Goal: Find specific page/section: Find specific page/section

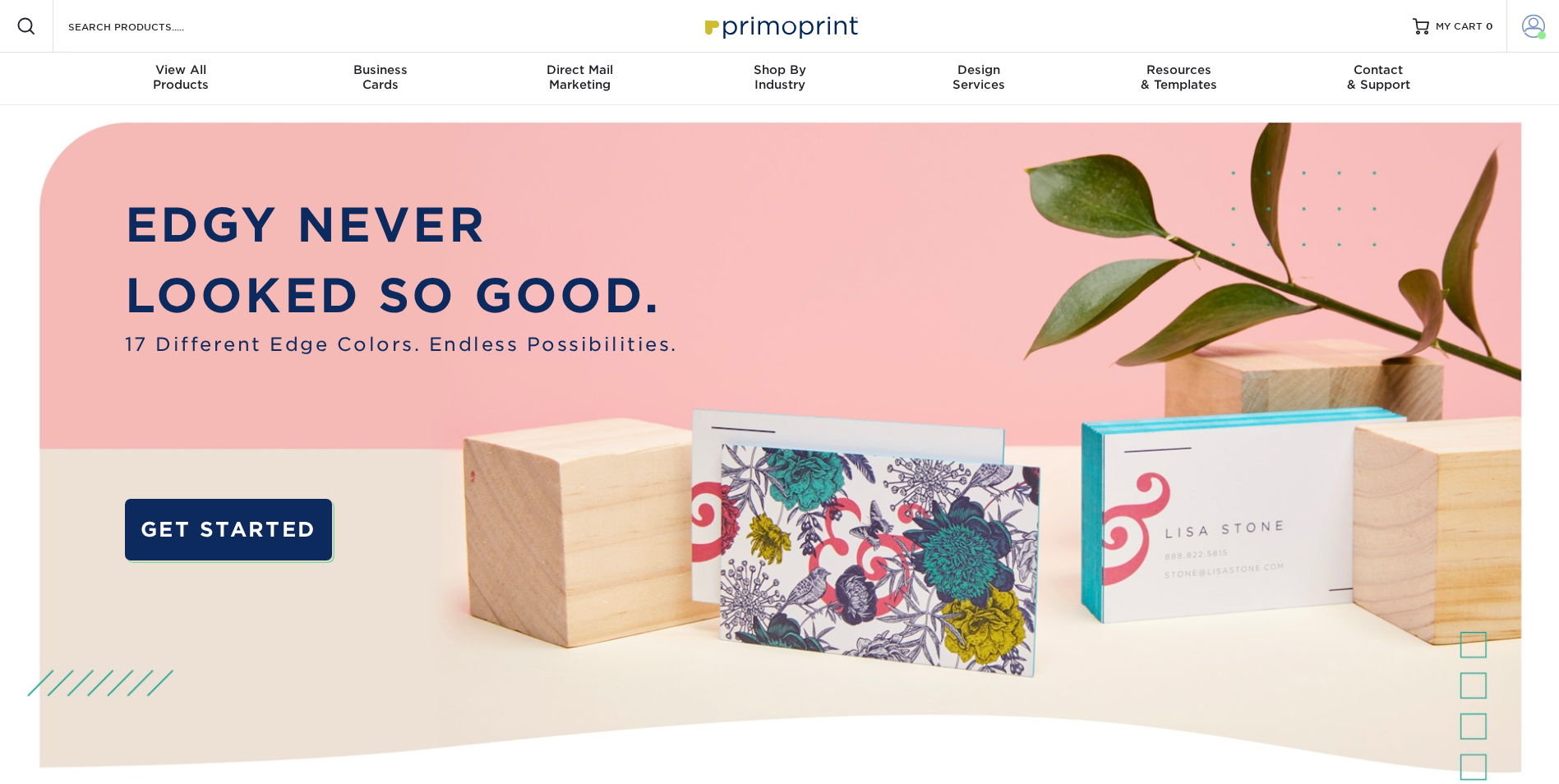
click at [1540, 18] on span at bounding box center [1533, 26] width 23 height 23
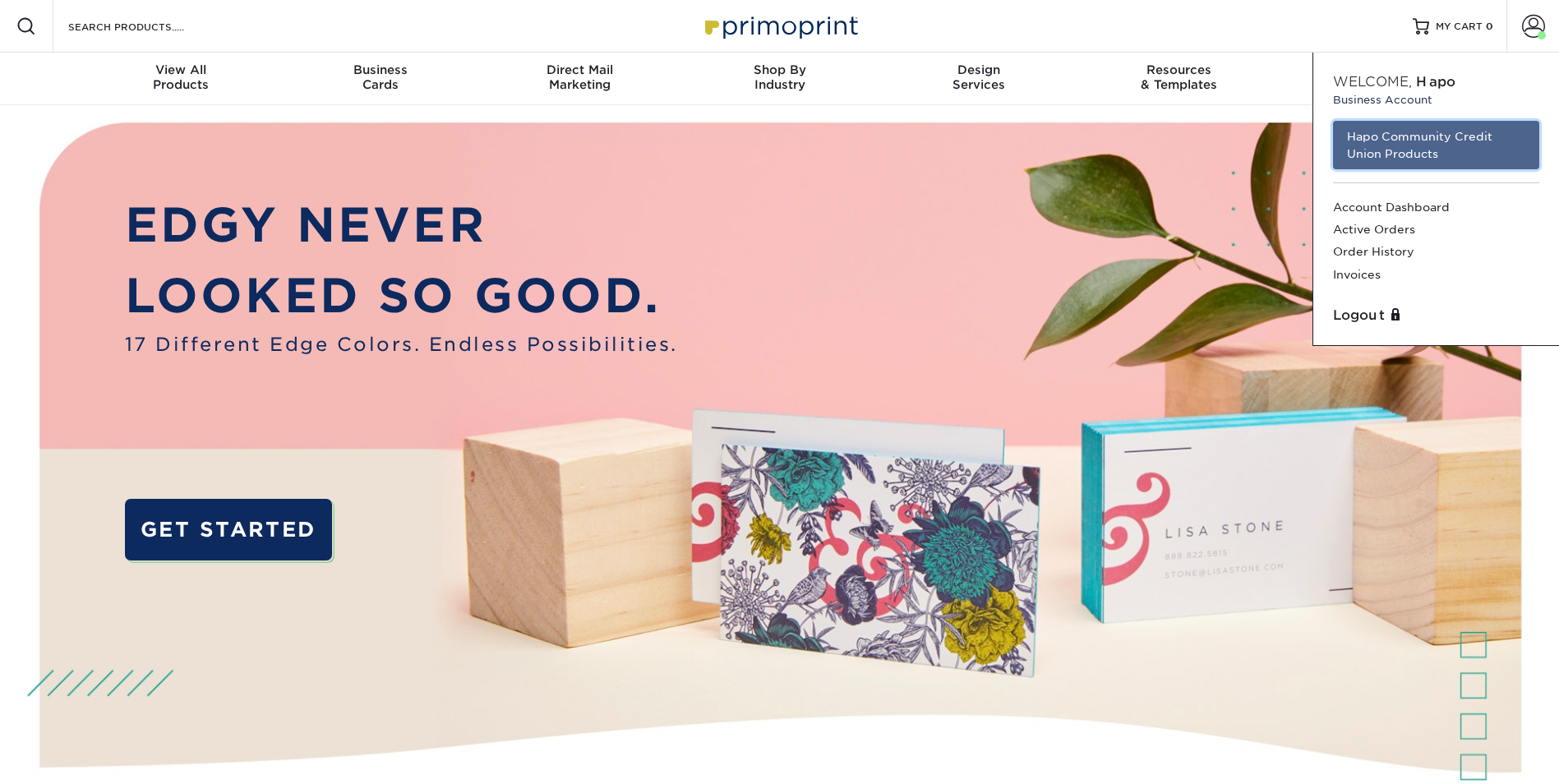
click at [1367, 147] on link "Hapo Community Credit Union Products" at bounding box center [1436, 145] width 206 height 48
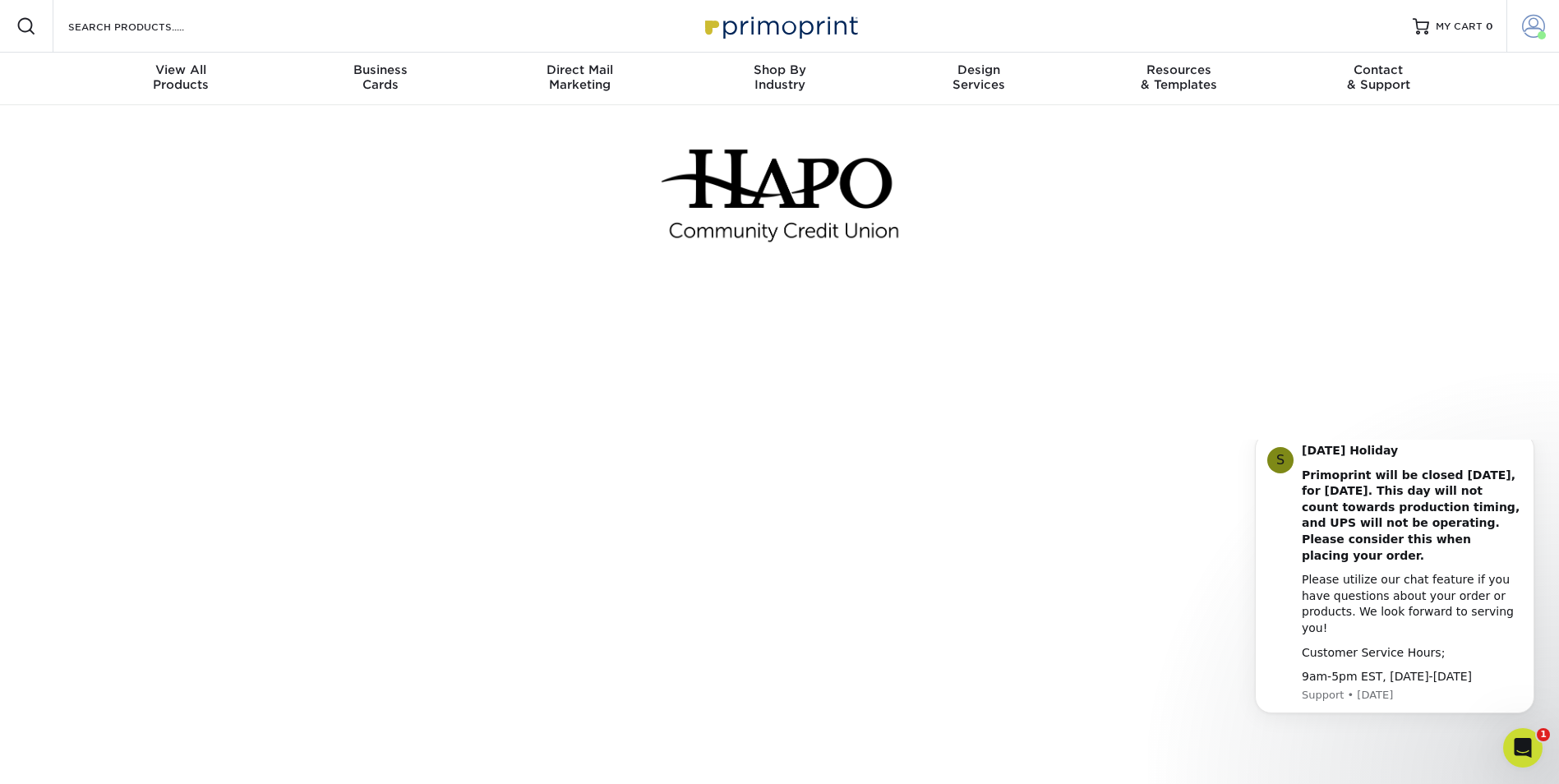
click at [1526, 26] on span at bounding box center [1533, 26] width 23 height 23
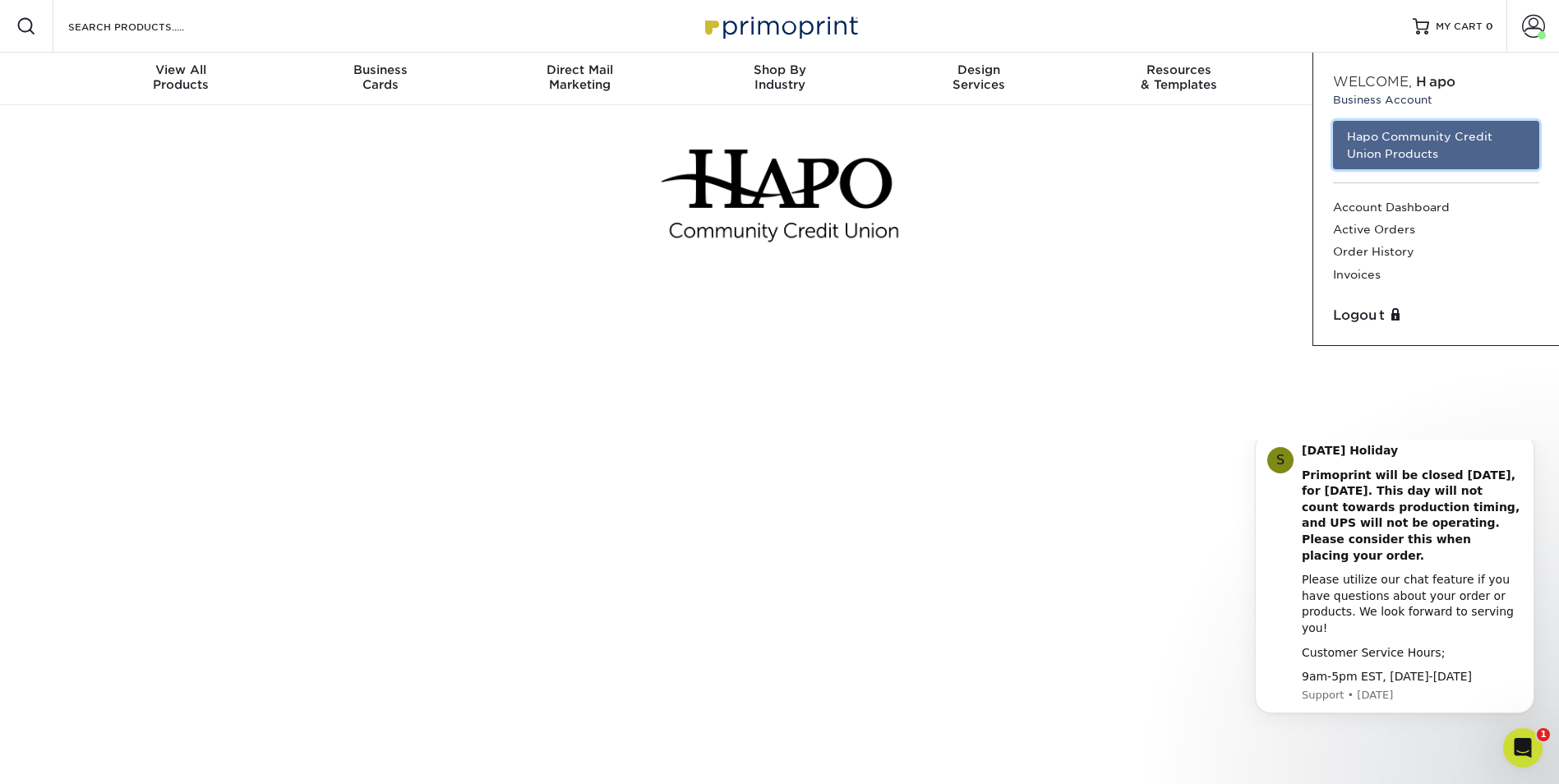
click at [1373, 147] on link "Hapo Community Credit Union Products" at bounding box center [1436, 145] width 206 height 48
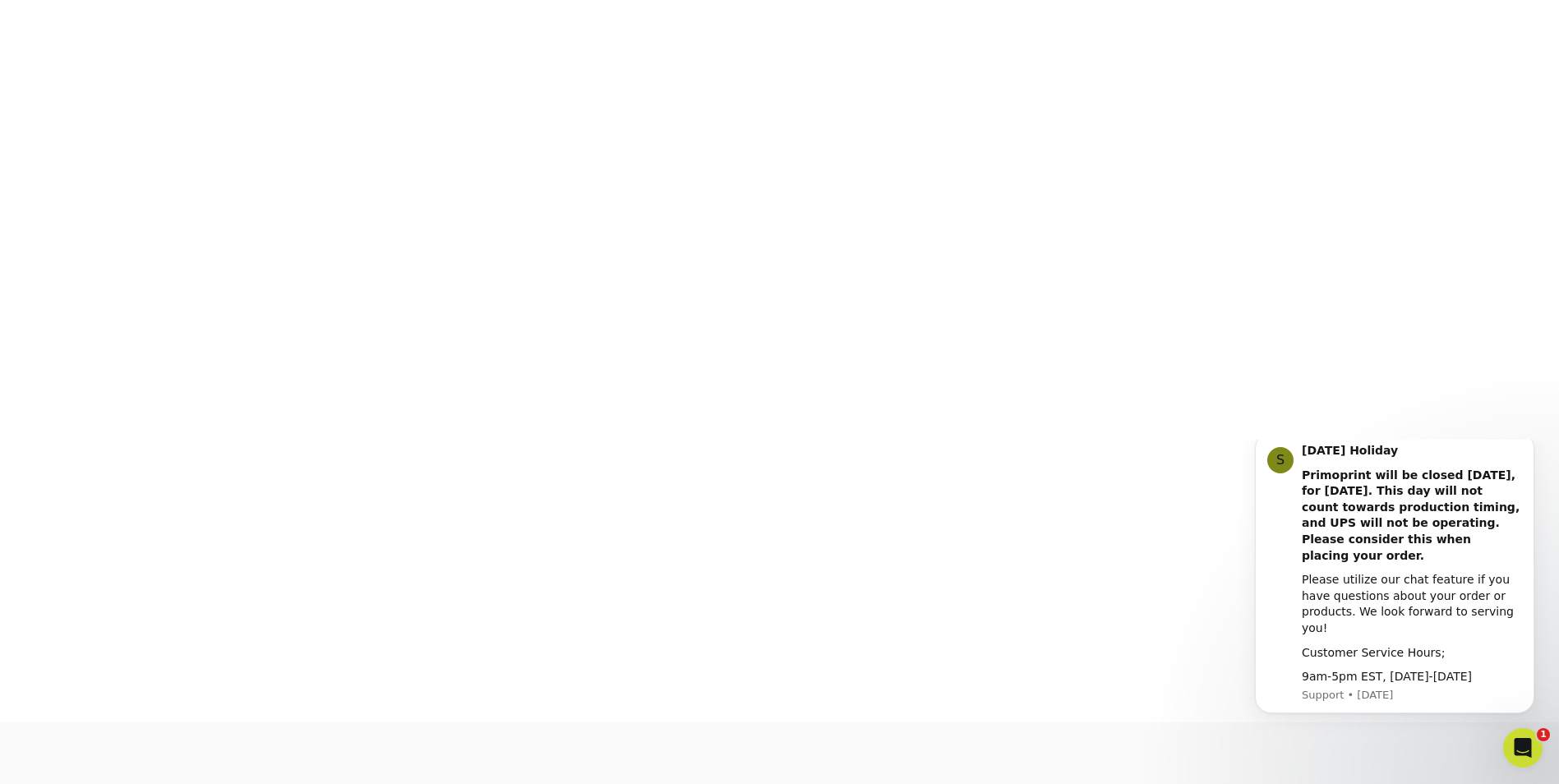
scroll to position [287, 0]
click at [1528, 440] on icon "Dismiss notification" at bounding box center [1528, 436] width 6 height 6
